Goal: Transaction & Acquisition: Book appointment/travel/reservation

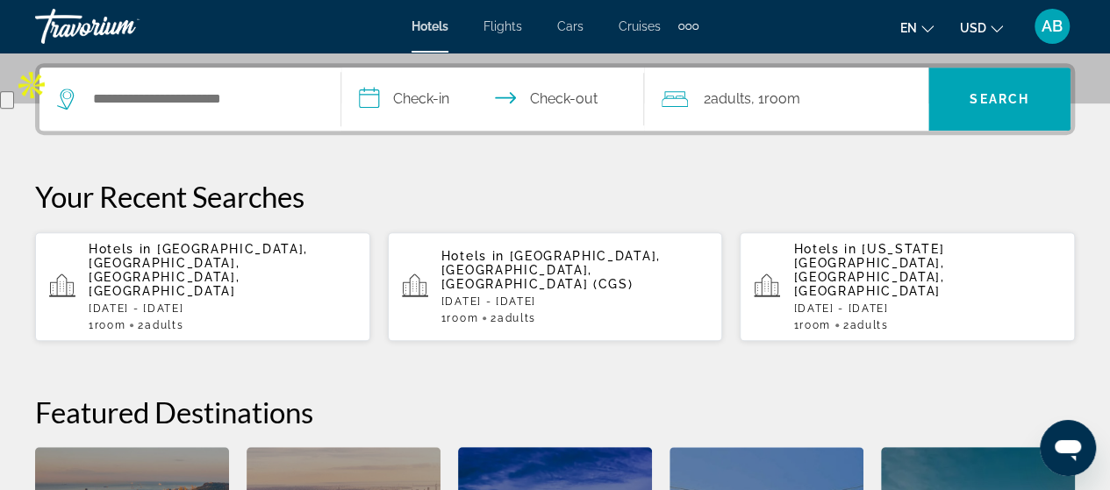
scroll to position [432, 0]
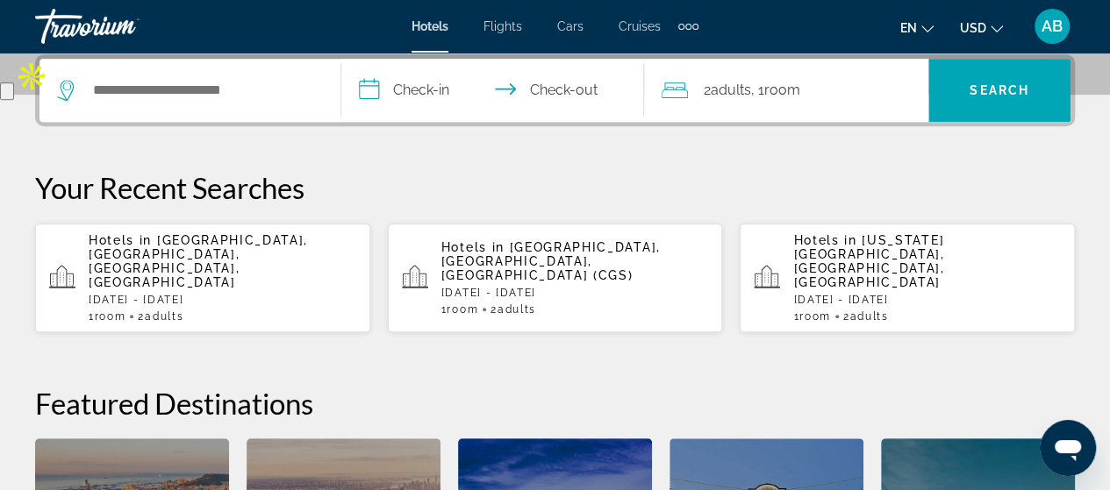
click at [193, 253] on span "[GEOGRAPHIC_DATA], [GEOGRAPHIC_DATA], [GEOGRAPHIC_DATA], [GEOGRAPHIC_DATA]" at bounding box center [198, 261] width 219 height 56
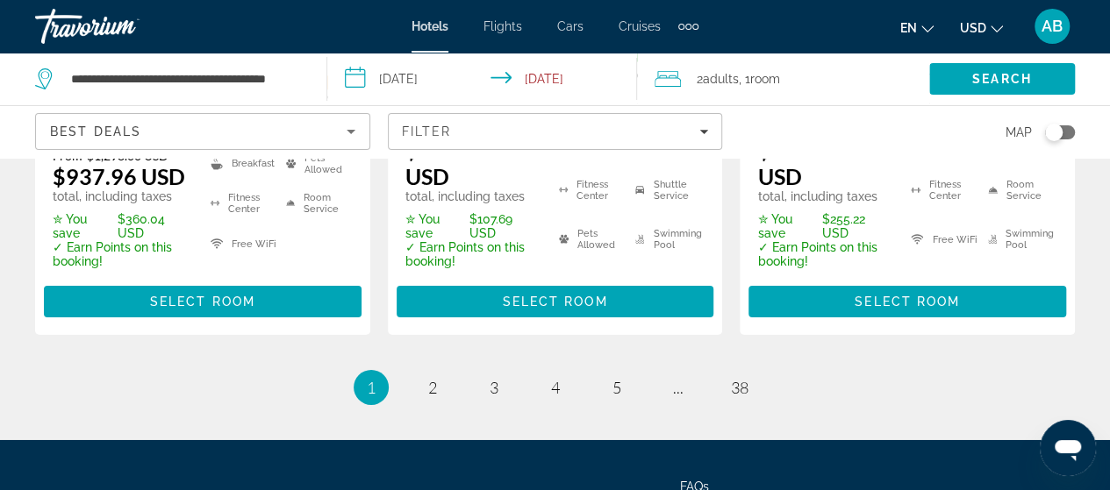
scroll to position [2747, 0]
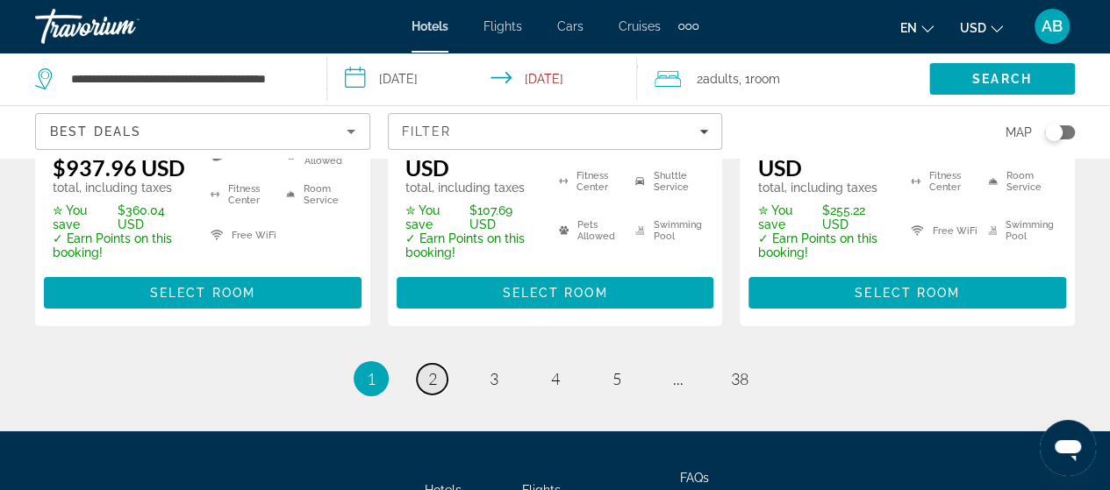
click at [432, 369] on span "2" at bounding box center [432, 378] width 9 height 19
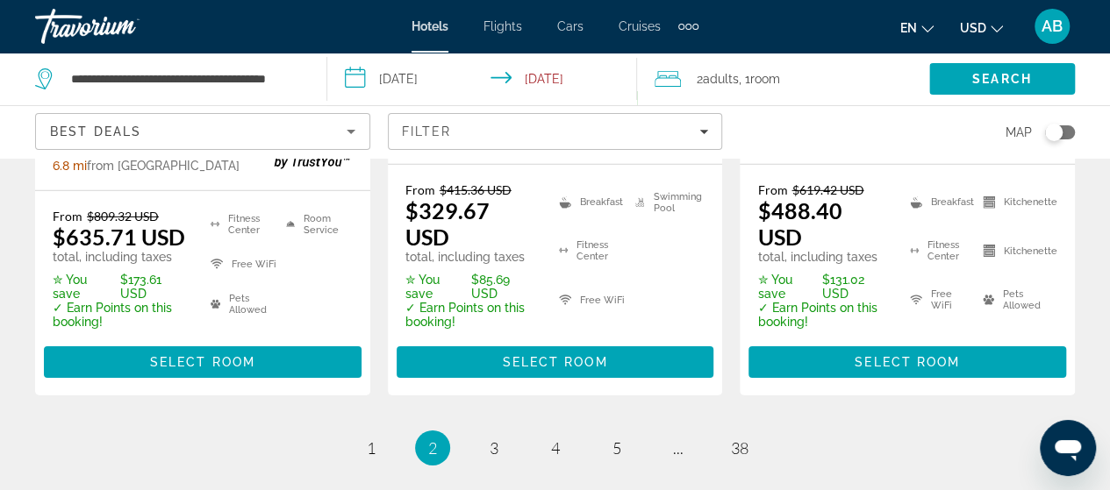
scroll to position [2791, 0]
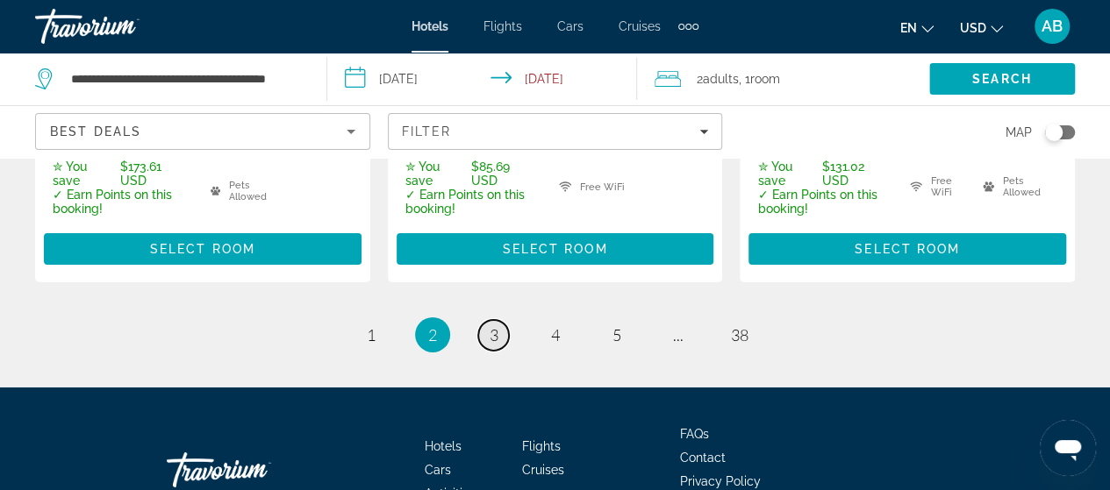
click at [500, 320] on link "page 3" at bounding box center [493, 335] width 31 height 31
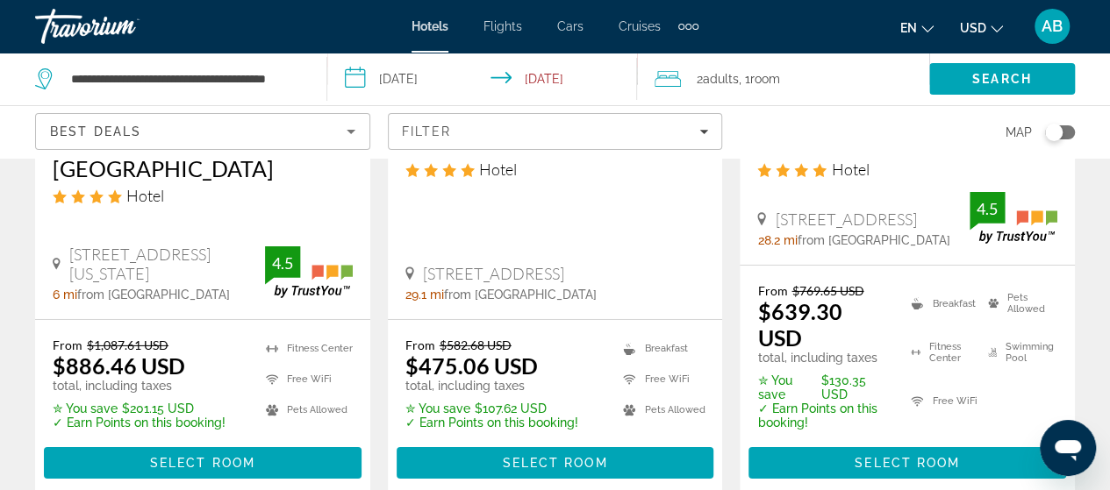
scroll to position [2689, 0]
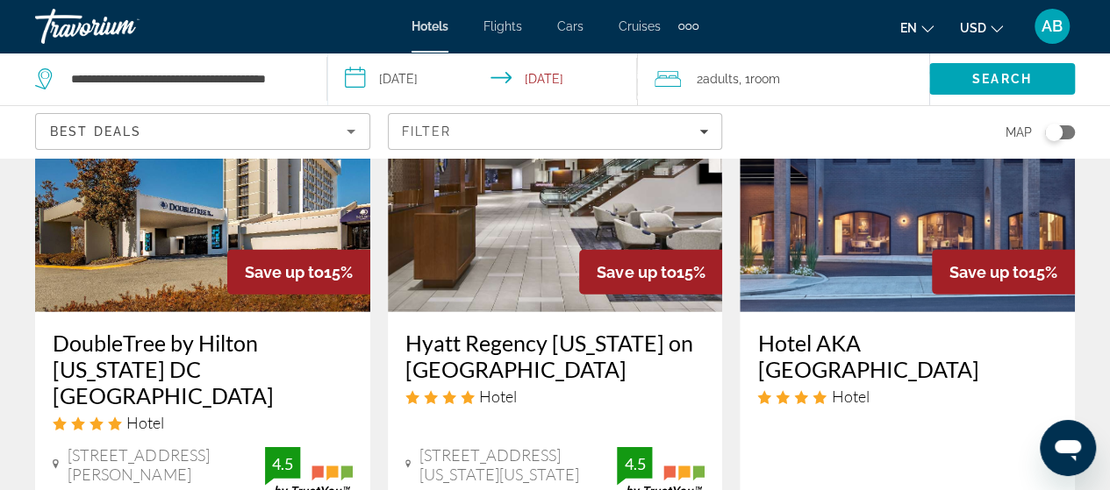
scroll to position [2651, 0]
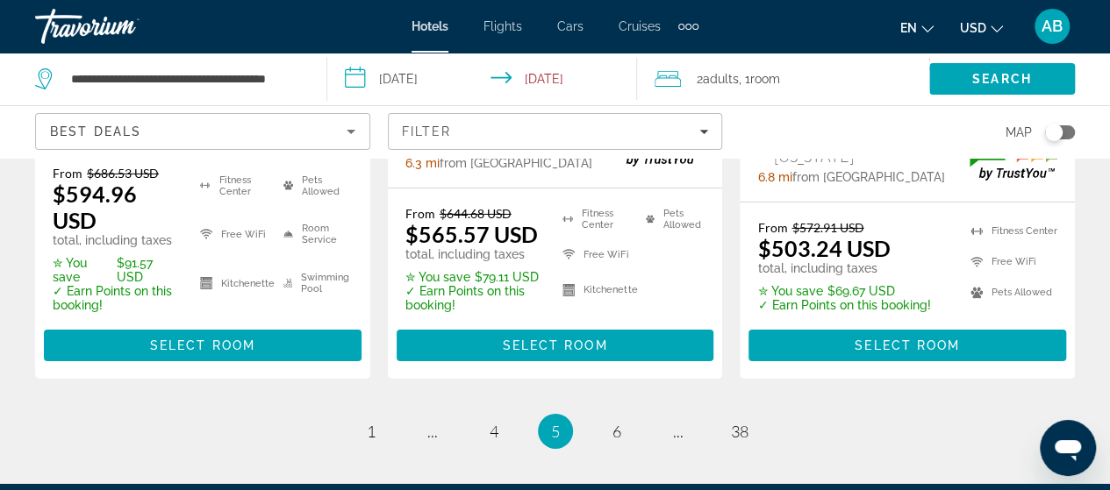
scroll to position [2882, 0]
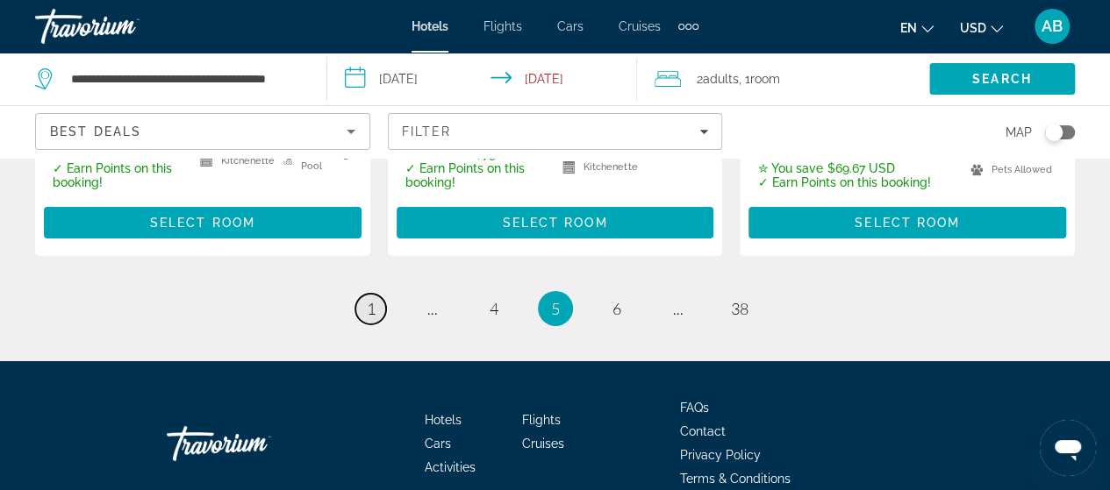
click at [375, 299] on span "1" at bounding box center [371, 308] width 9 height 19
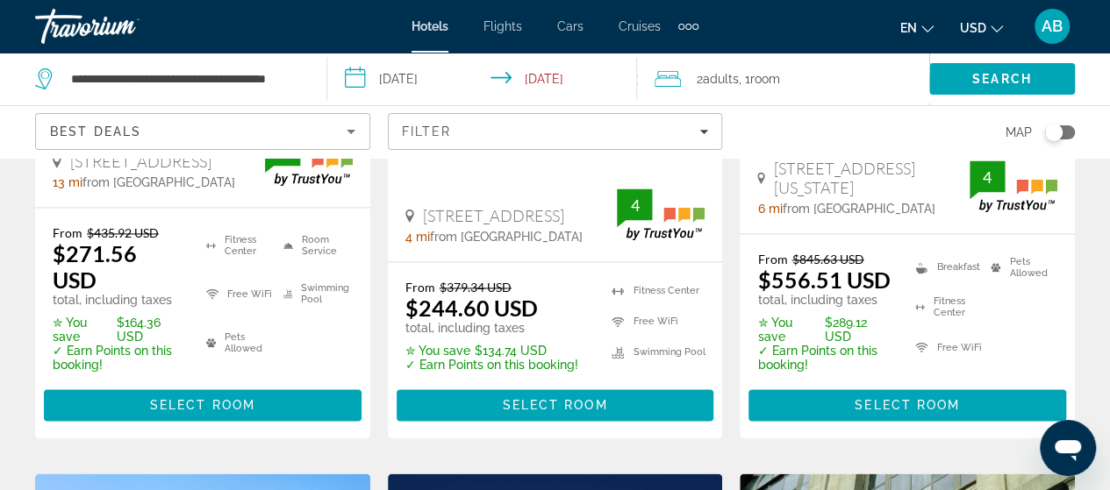
scroll to position [1084, 0]
